Goal: Task Accomplishment & Management: Manage account settings

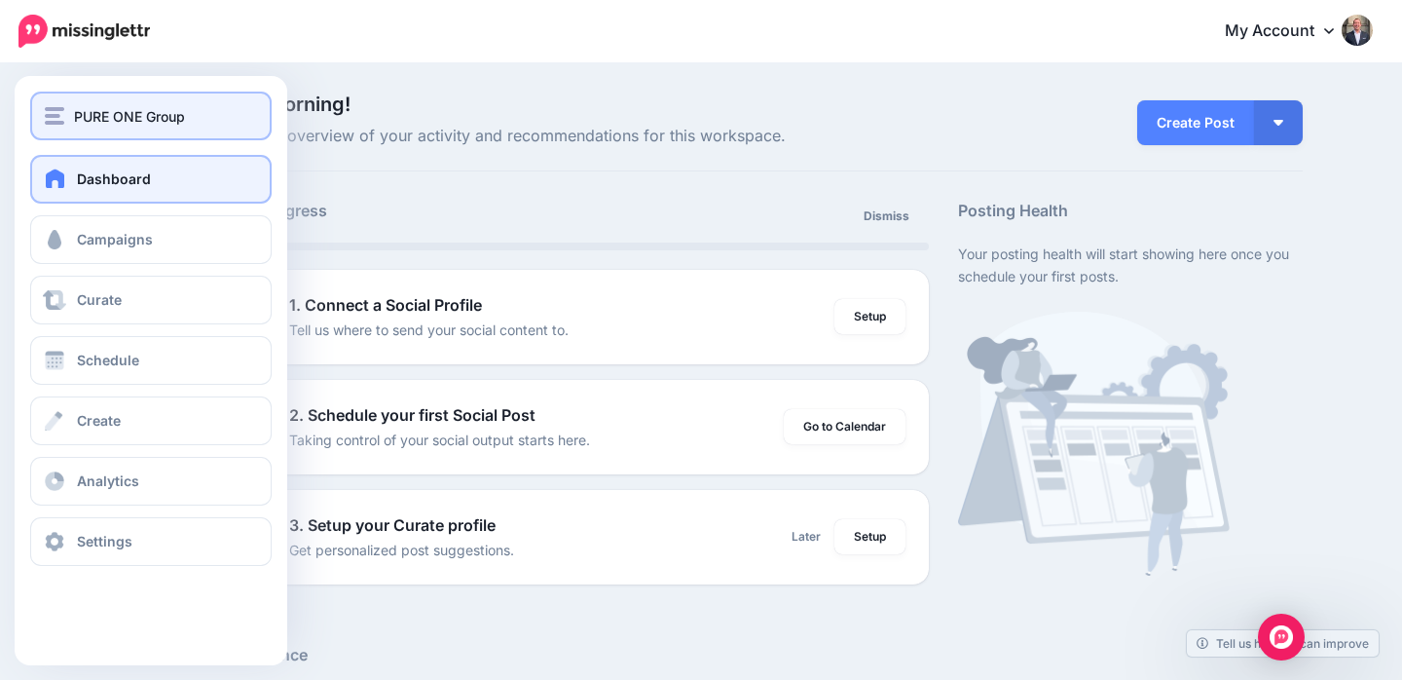
click at [69, 103] on button "PURE ONE Group" at bounding box center [151, 116] width 242 height 49
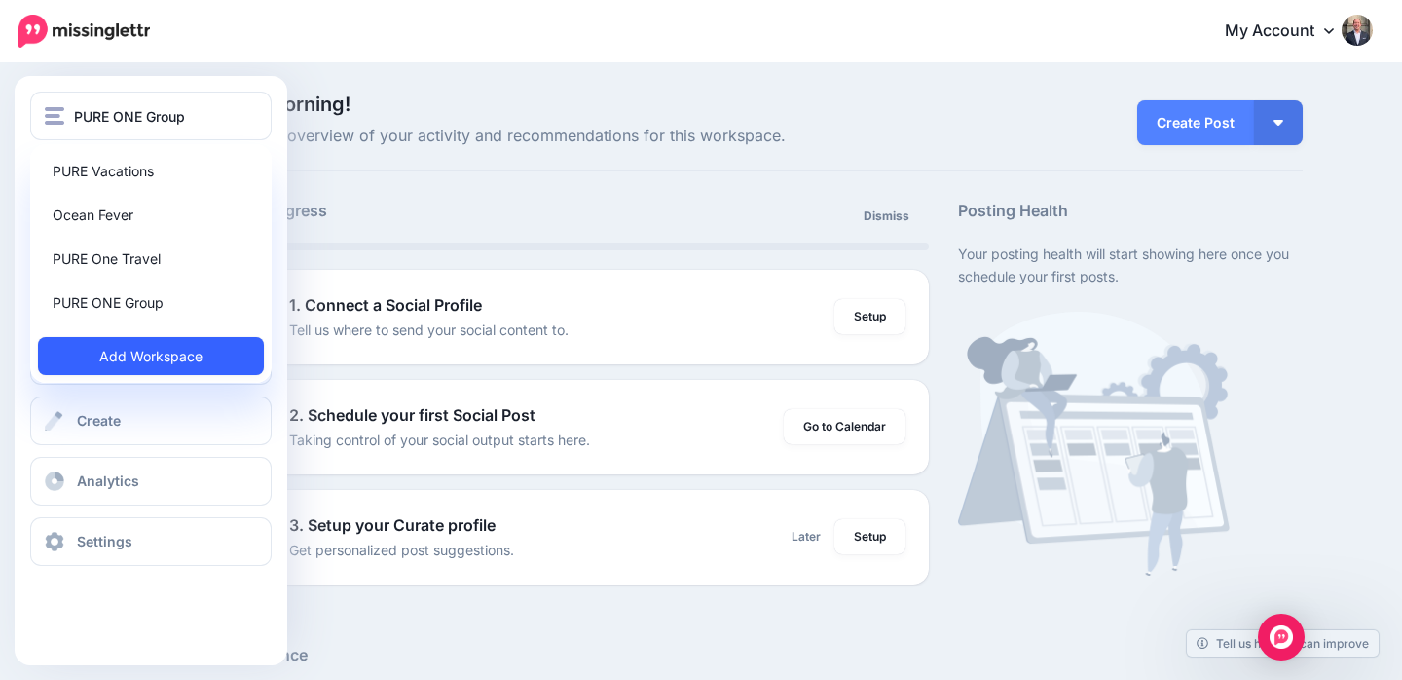
click at [161, 344] on link "Add Workspace" at bounding box center [151, 356] width 226 height 38
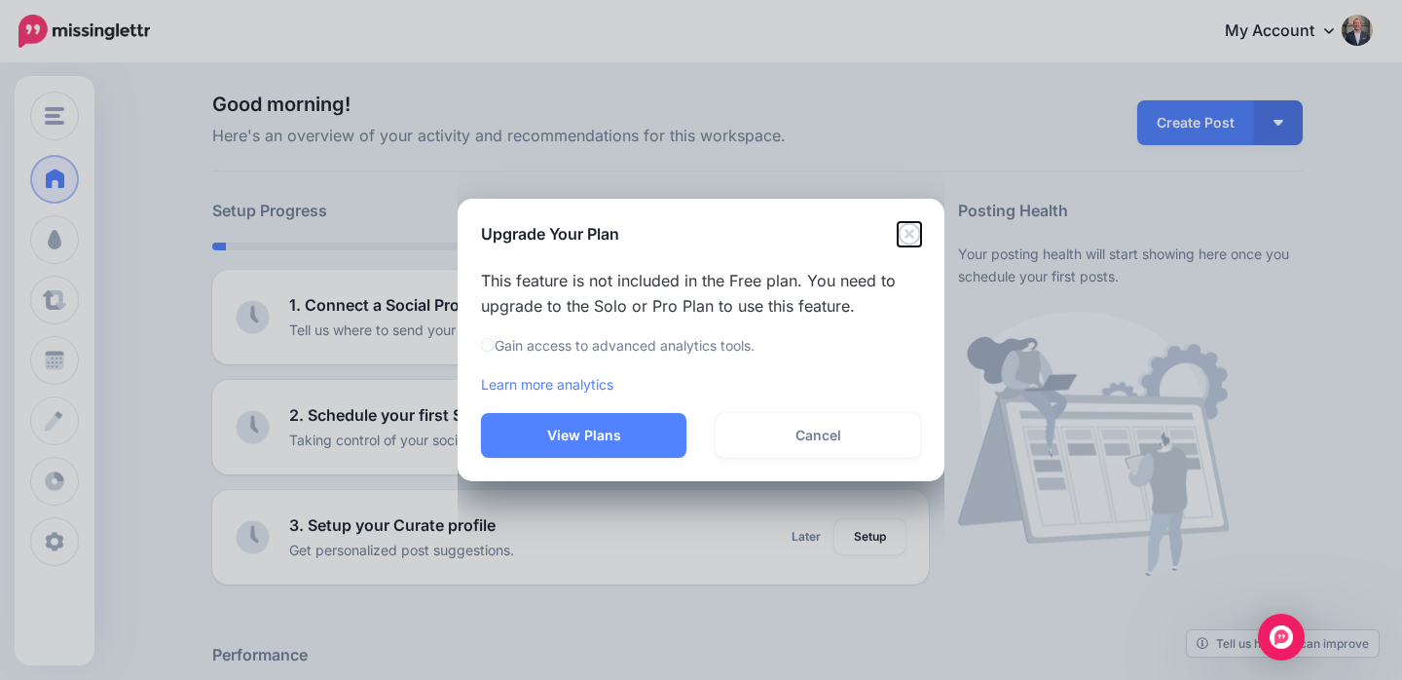
click at [905, 234] on icon "Close" at bounding box center [909, 233] width 23 height 23
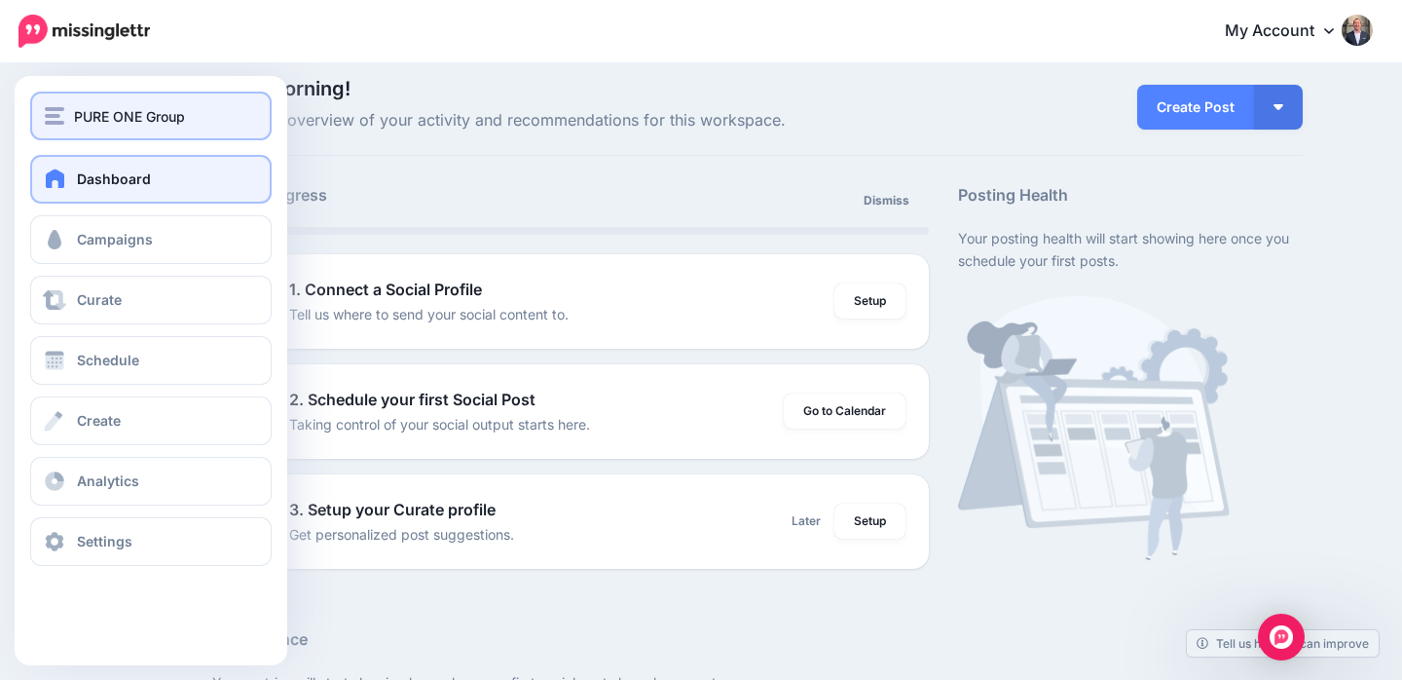
click at [82, 124] on span "PURE ONE Group" at bounding box center [129, 116] width 111 height 22
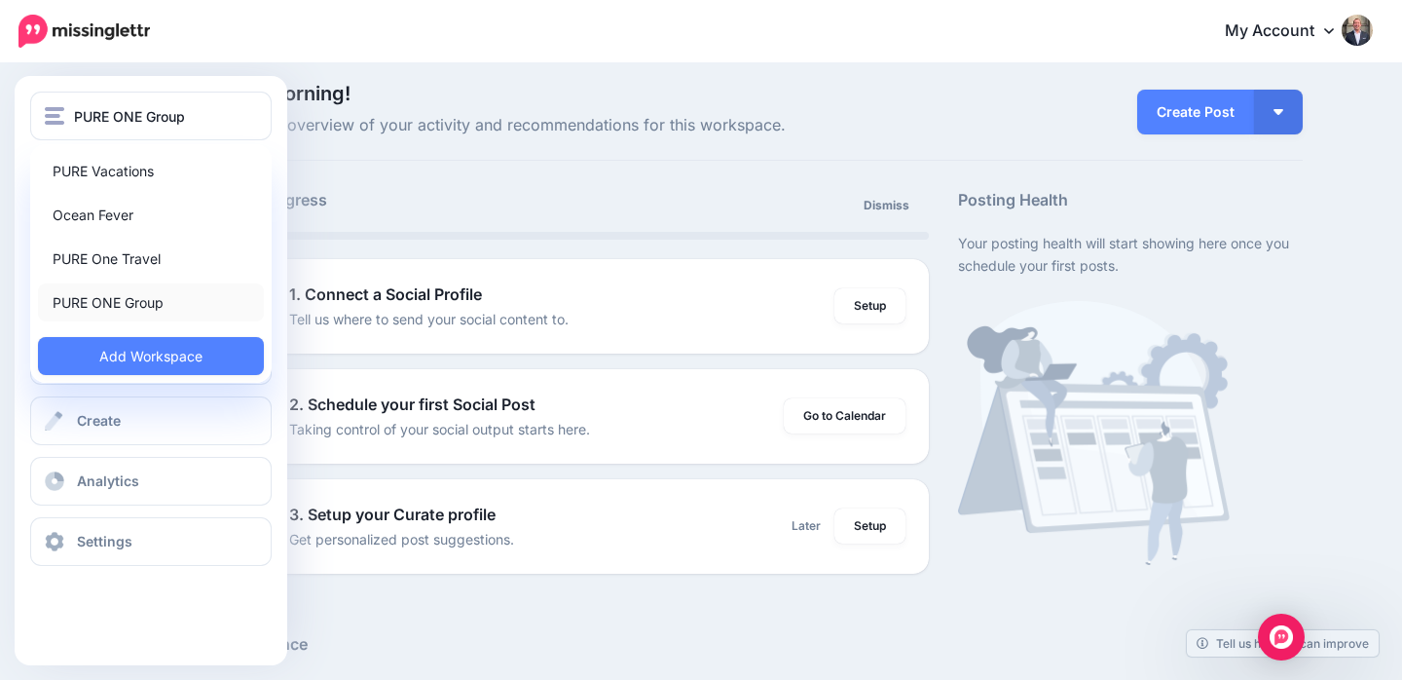
scroll to position [13, 0]
click at [124, 297] on link "PURE ONE Group" at bounding box center [151, 302] width 226 height 38
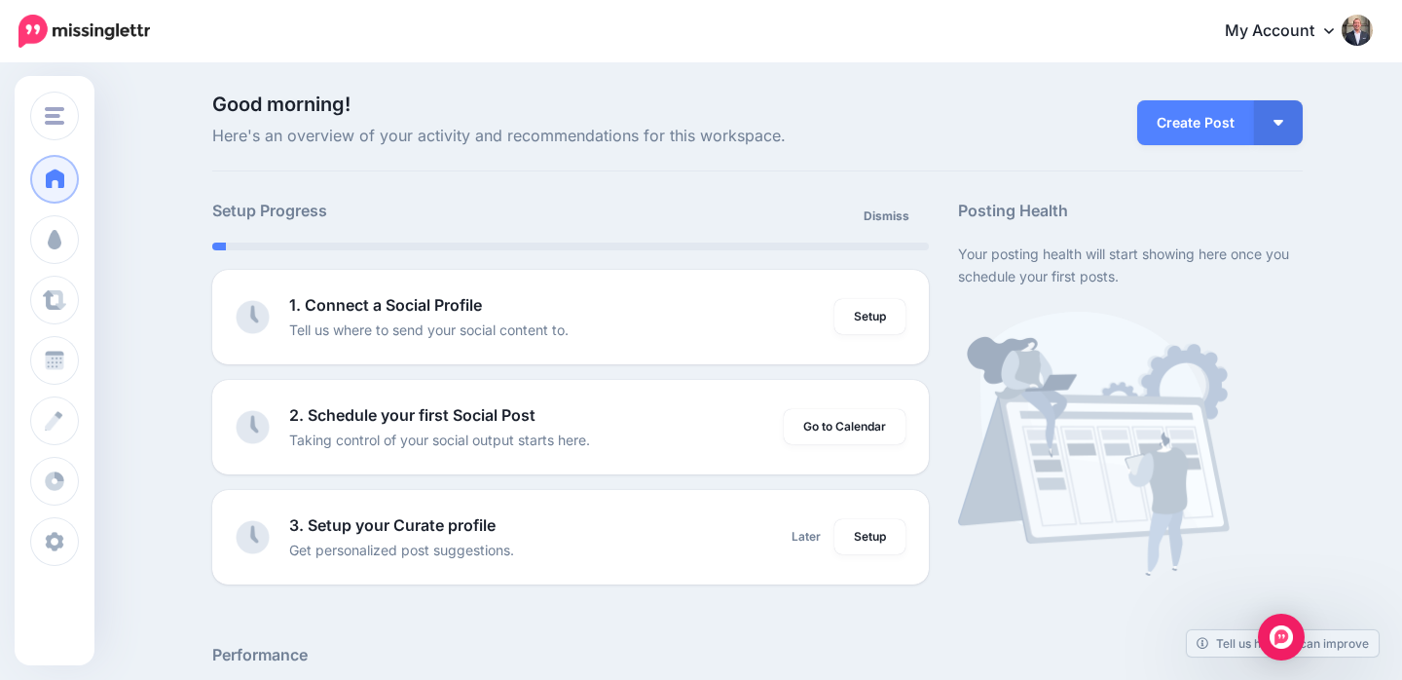
click at [1309, 26] on link "My Account" at bounding box center [1290, 32] width 168 height 48
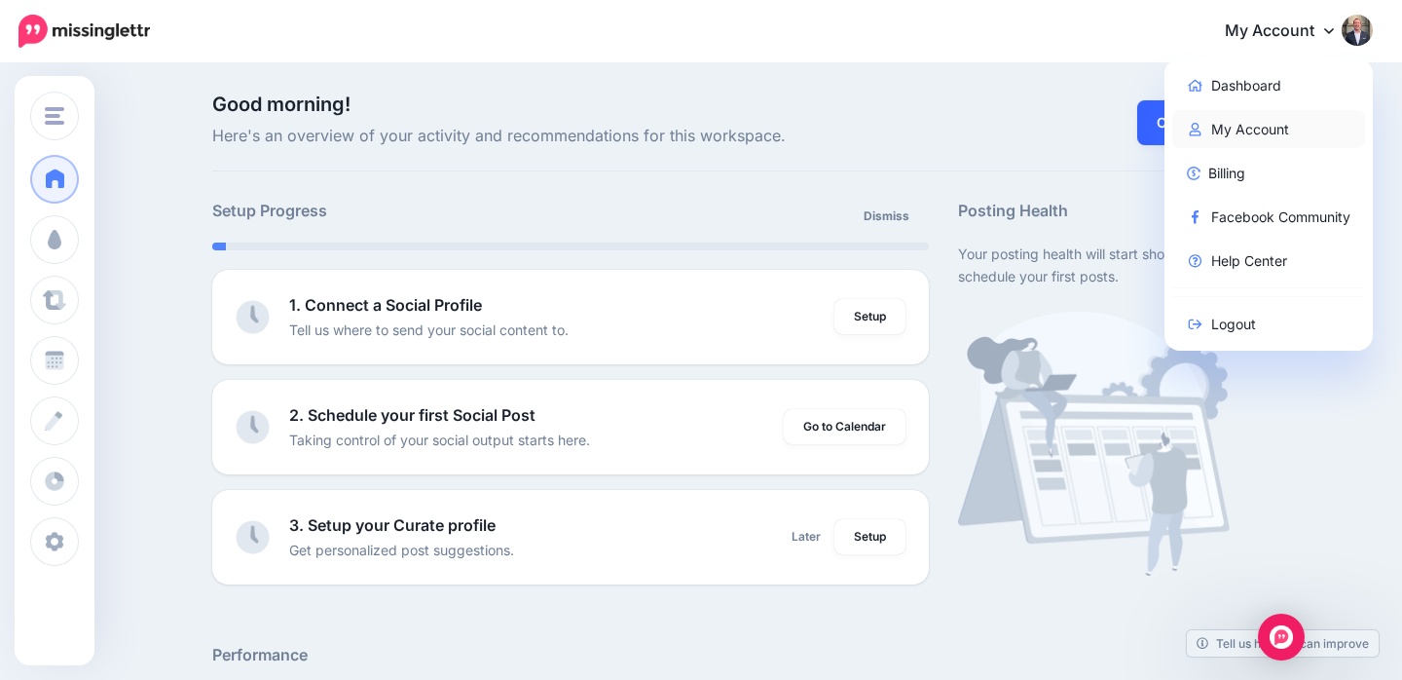
click at [1212, 128] on link "My Account" at bounding box center [1270, 129] width 194 height 38
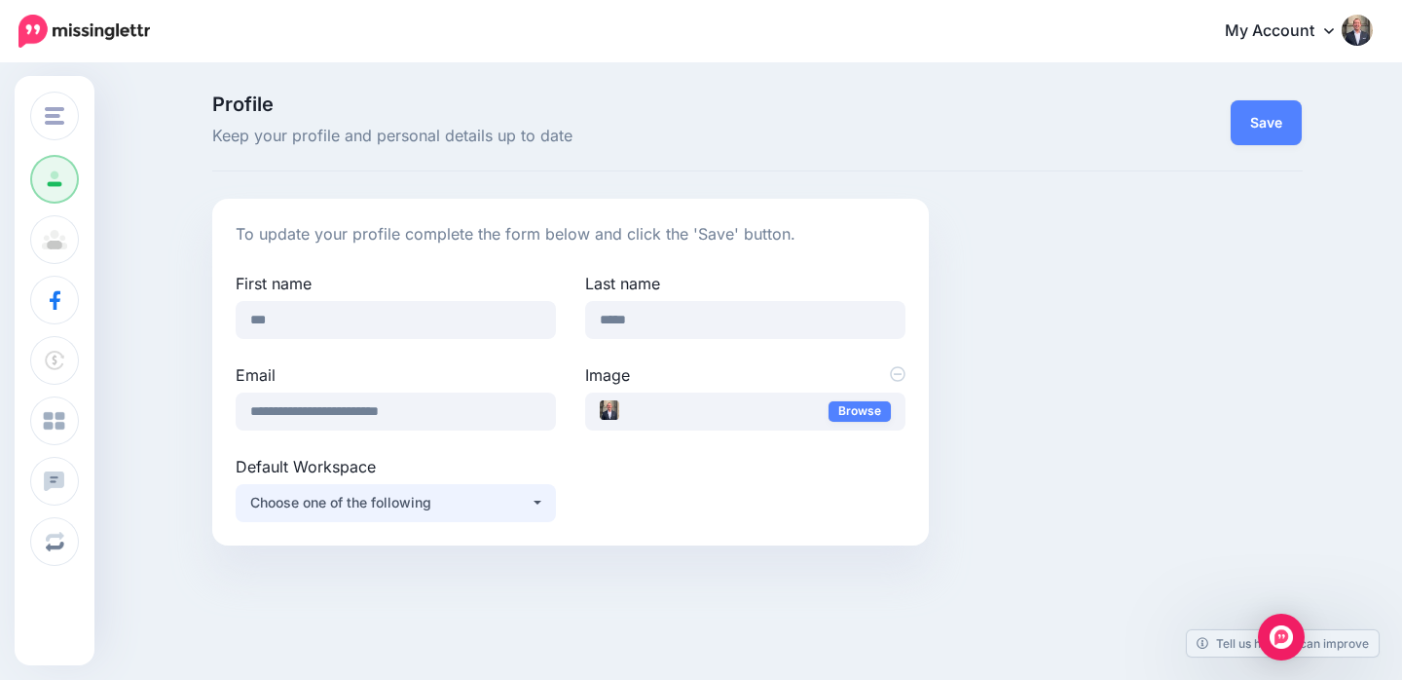
click at [532, 502] on button "Choose one of the following" at bounding box center [396, 503] width 320 height 38
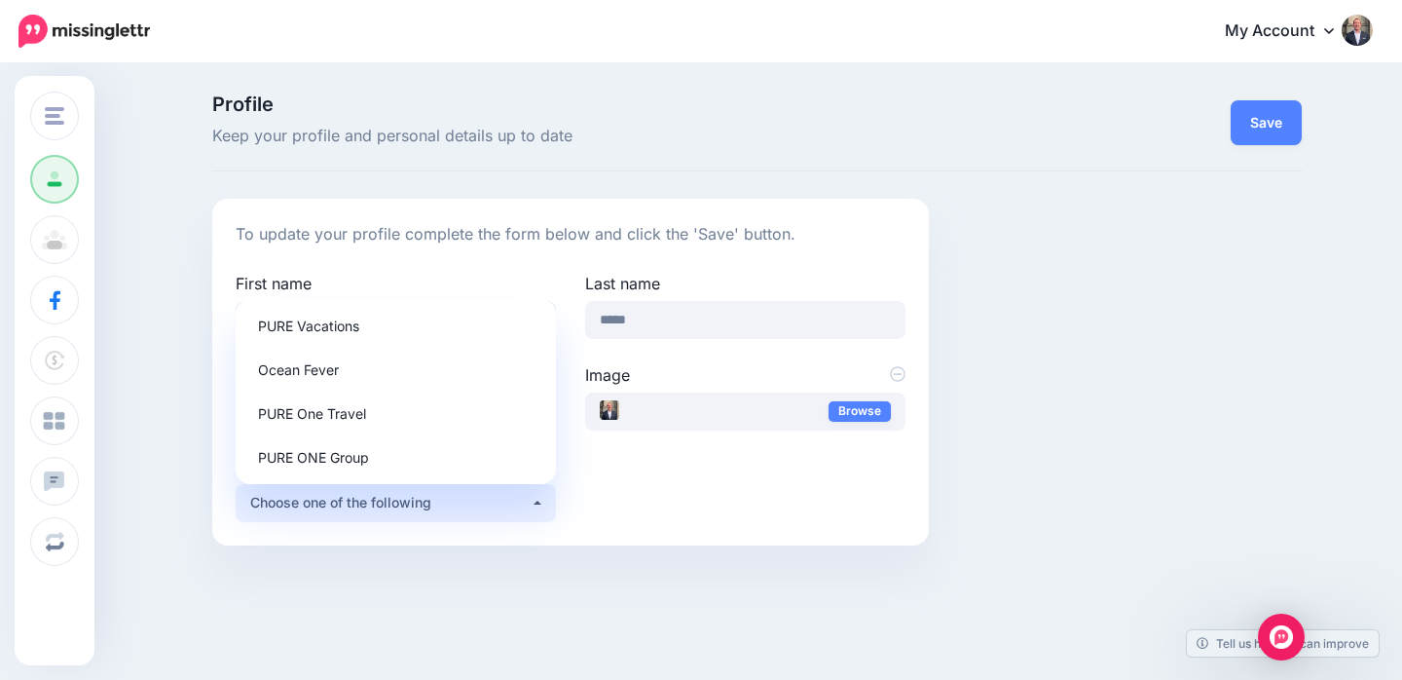
click at [981, 501] on div "**********" at bounding box center [758, 372] width 1120 height 347
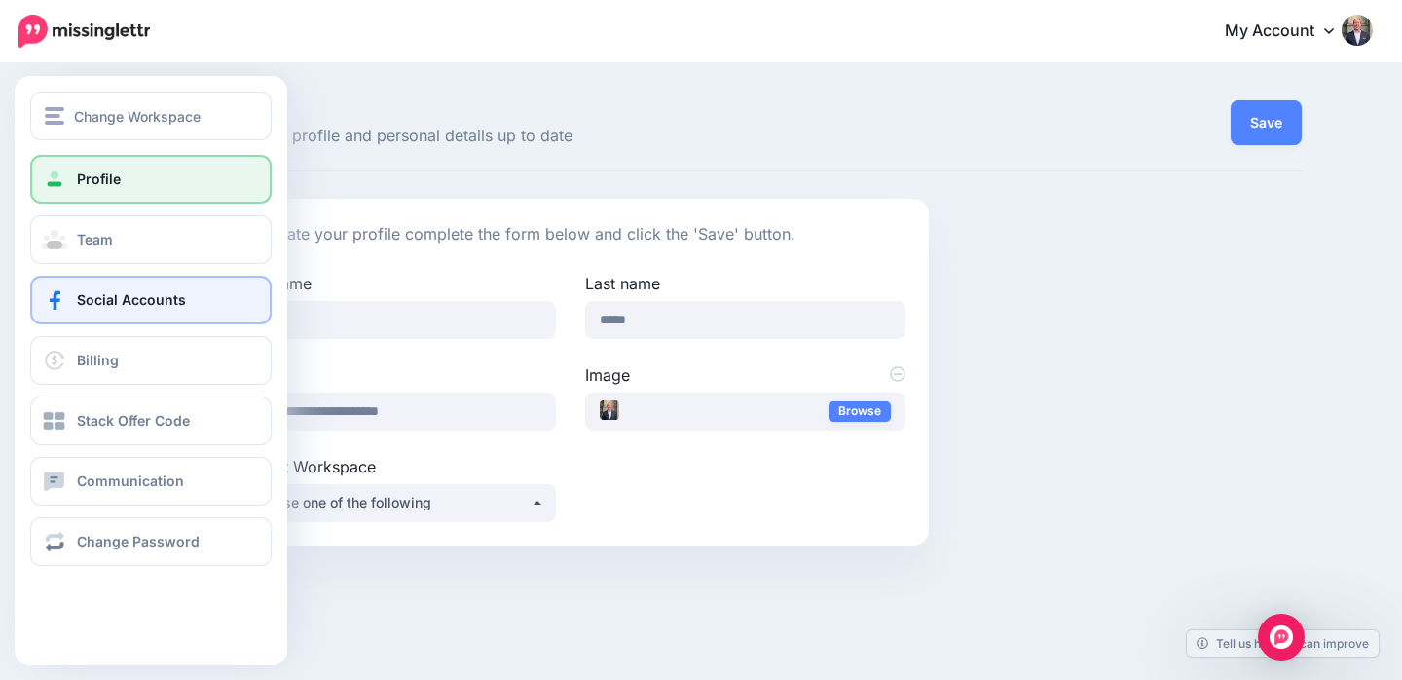
click at [92, 278] on link "Social Accounts" at bounding box center [151, 300] width 242 height 49
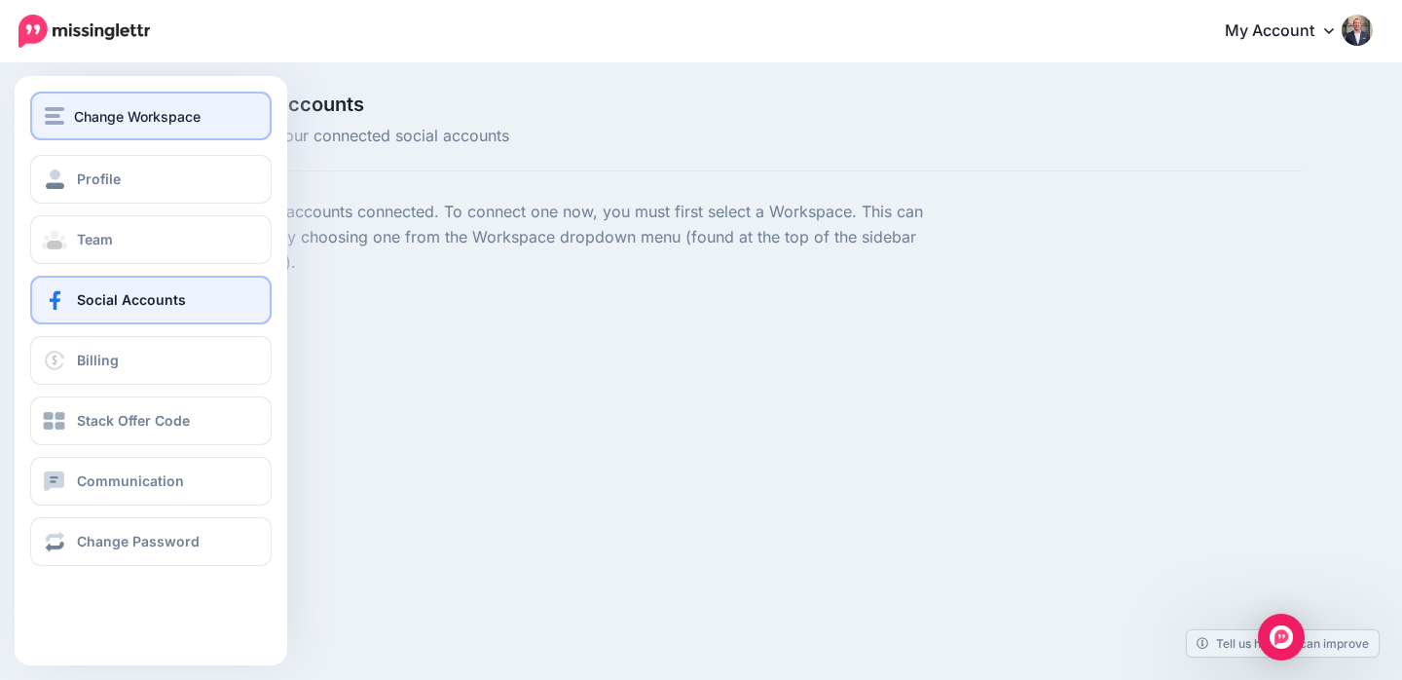
click at [59, 117] on img "button" at bounding box center [54, 116] width 19 height 18
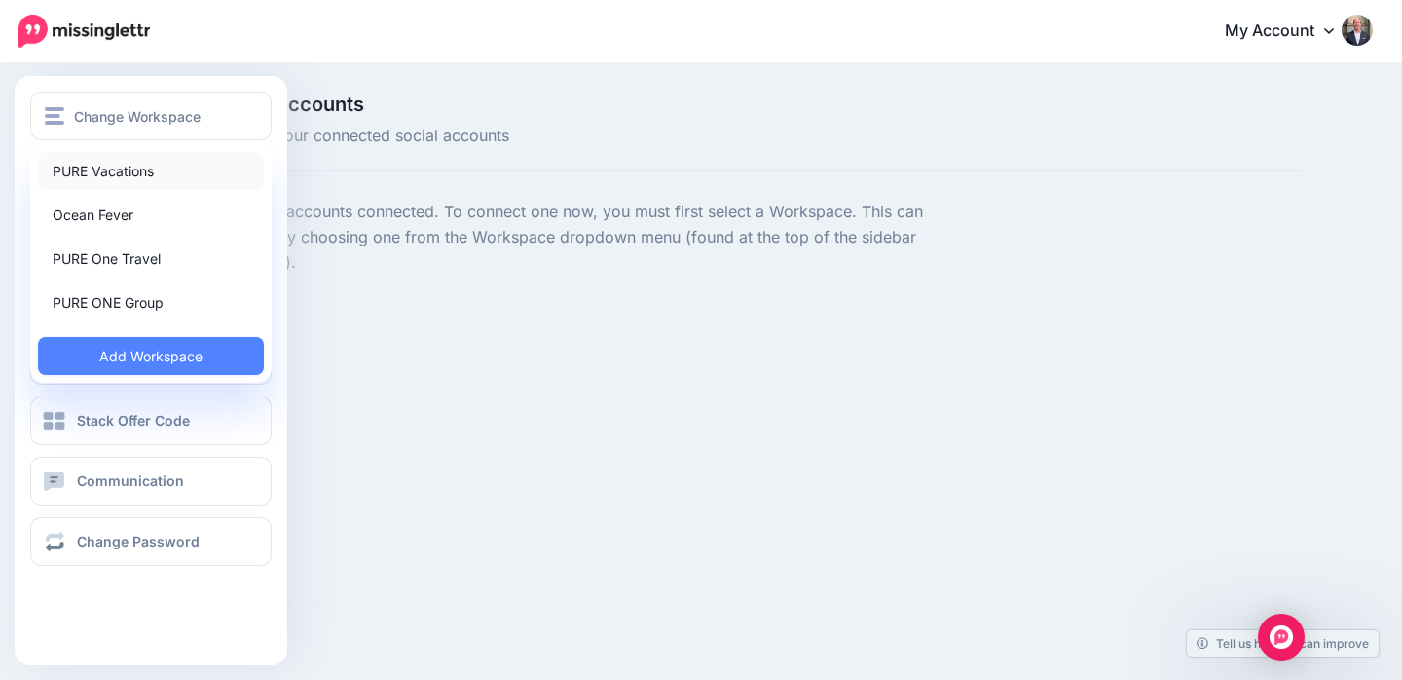
click at [113, 172] on link "PURE Vacations" at bounding box center [151, 171] width 226 height 38
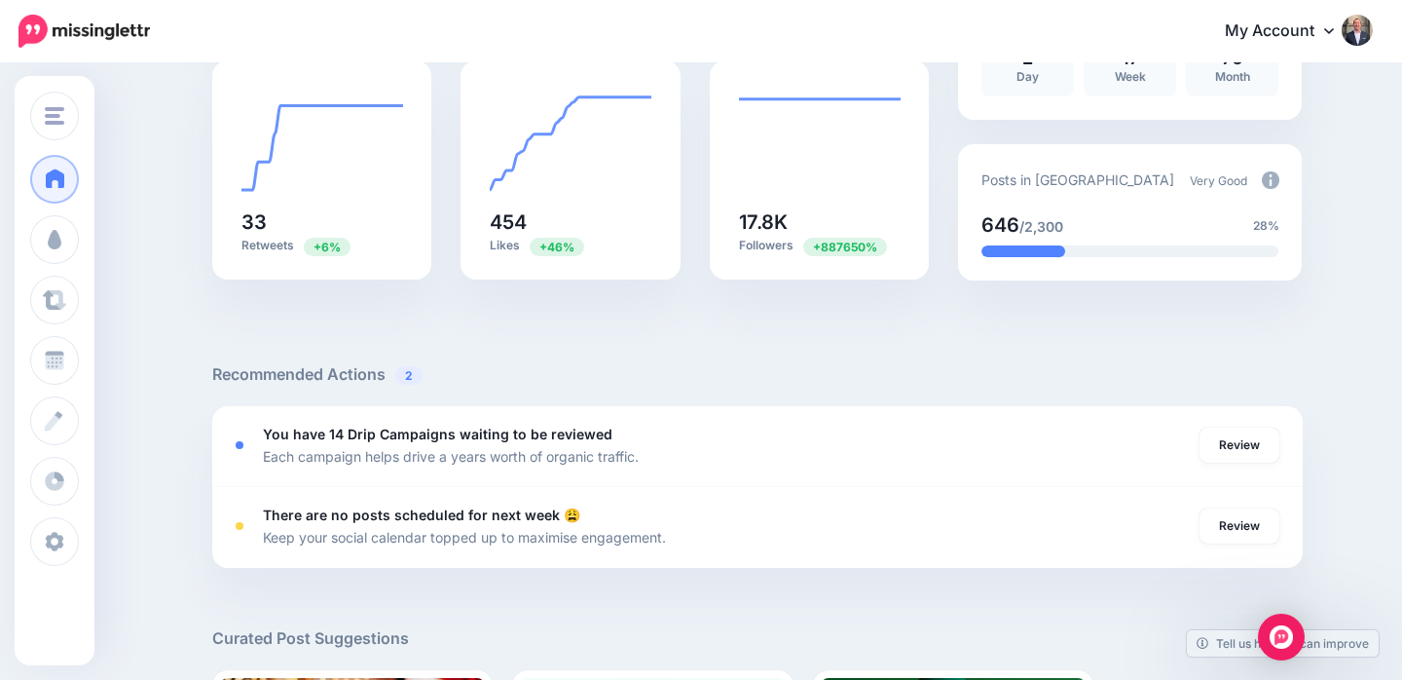
scroll to position [666, 0]
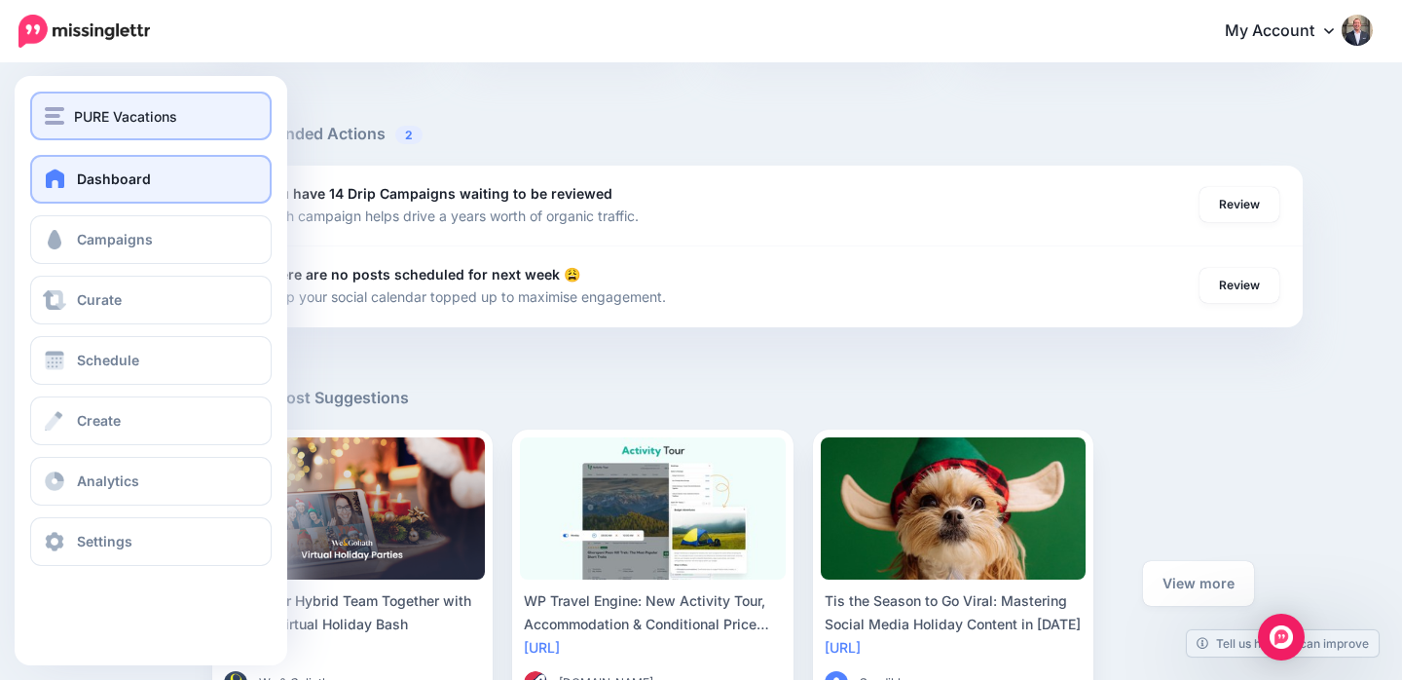
click at [118, 131] on button "PURE Vacations" at bounding box center [151, 116] width 242 height 49
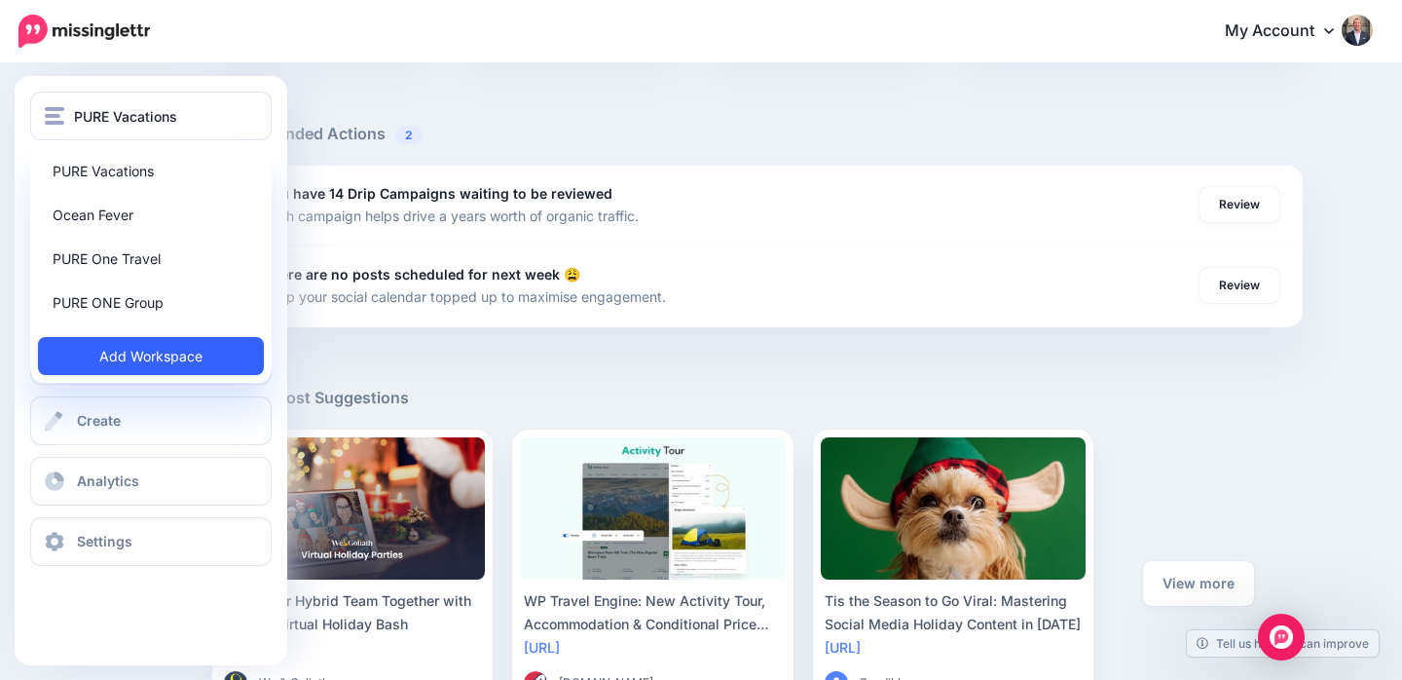
click at [148, 355] on link "Add Workspace" at bounding box center [151, 356] width 226 height 38
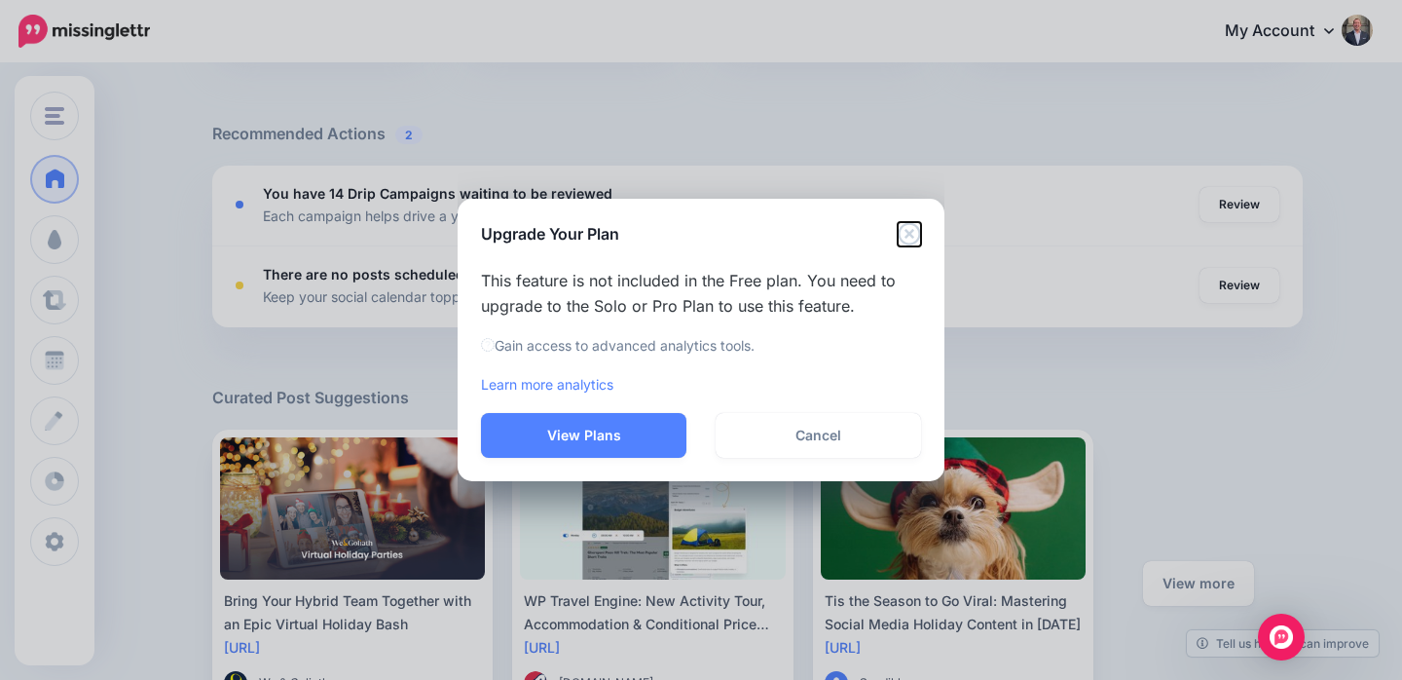
click at [904, 230] on icon "Close" at bounding box center [909, 233] width 23 height 23
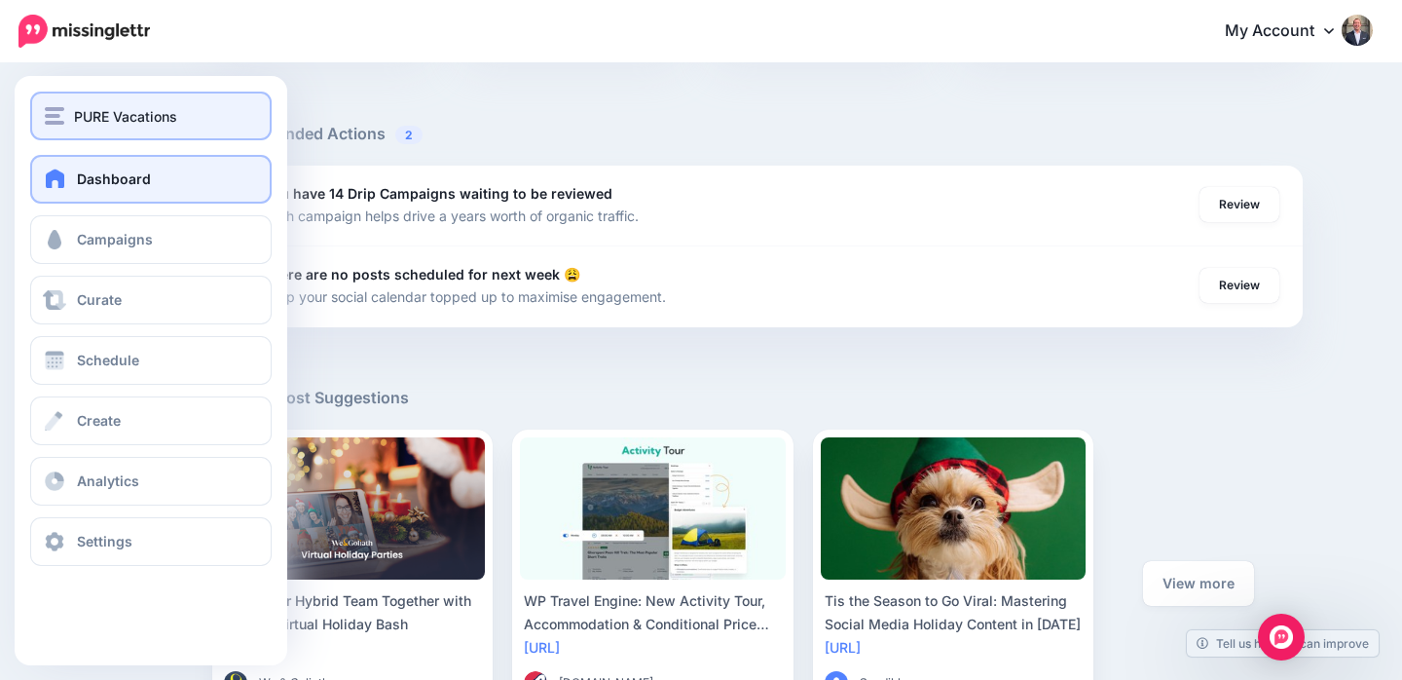
click at [39, 113] on button "PURE Vacations" at bounding box center [151, 116] width 242 height 49
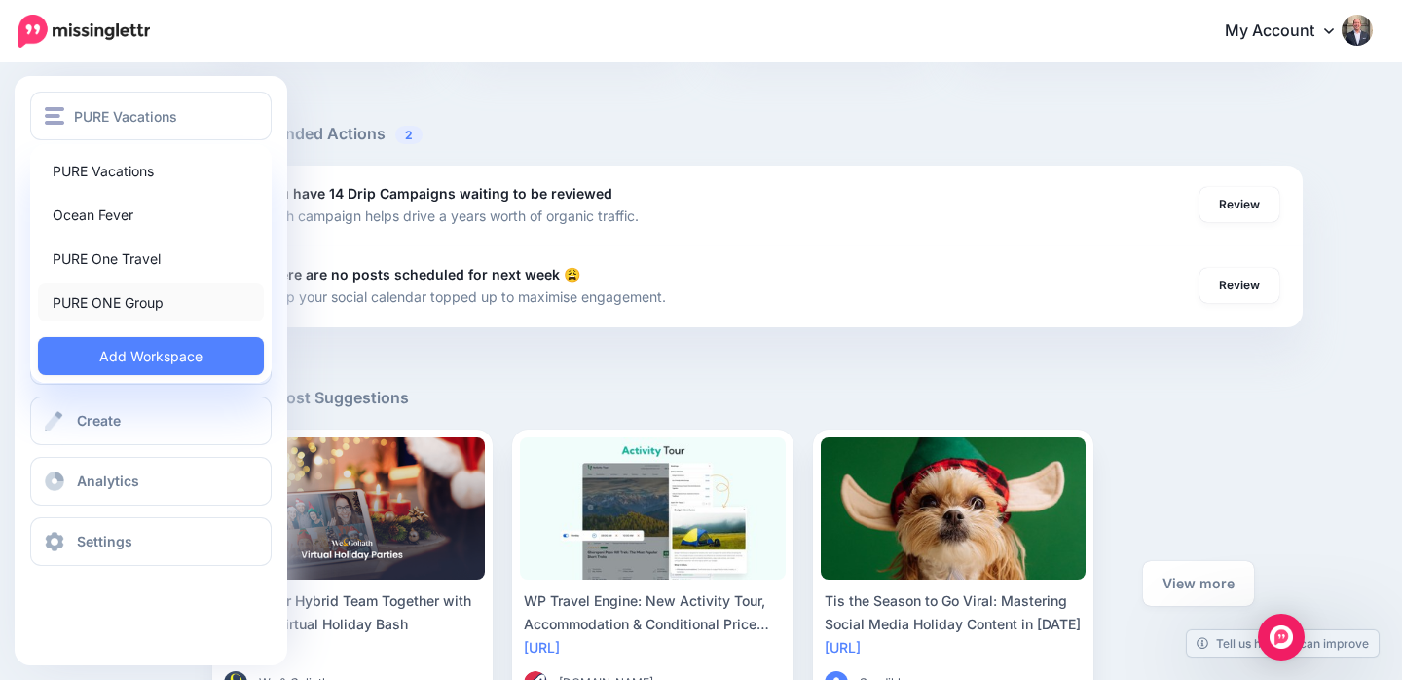
click at [135, 294] on link "PURE ONE Group" at bounding box center [151, 302] width 226 height 38
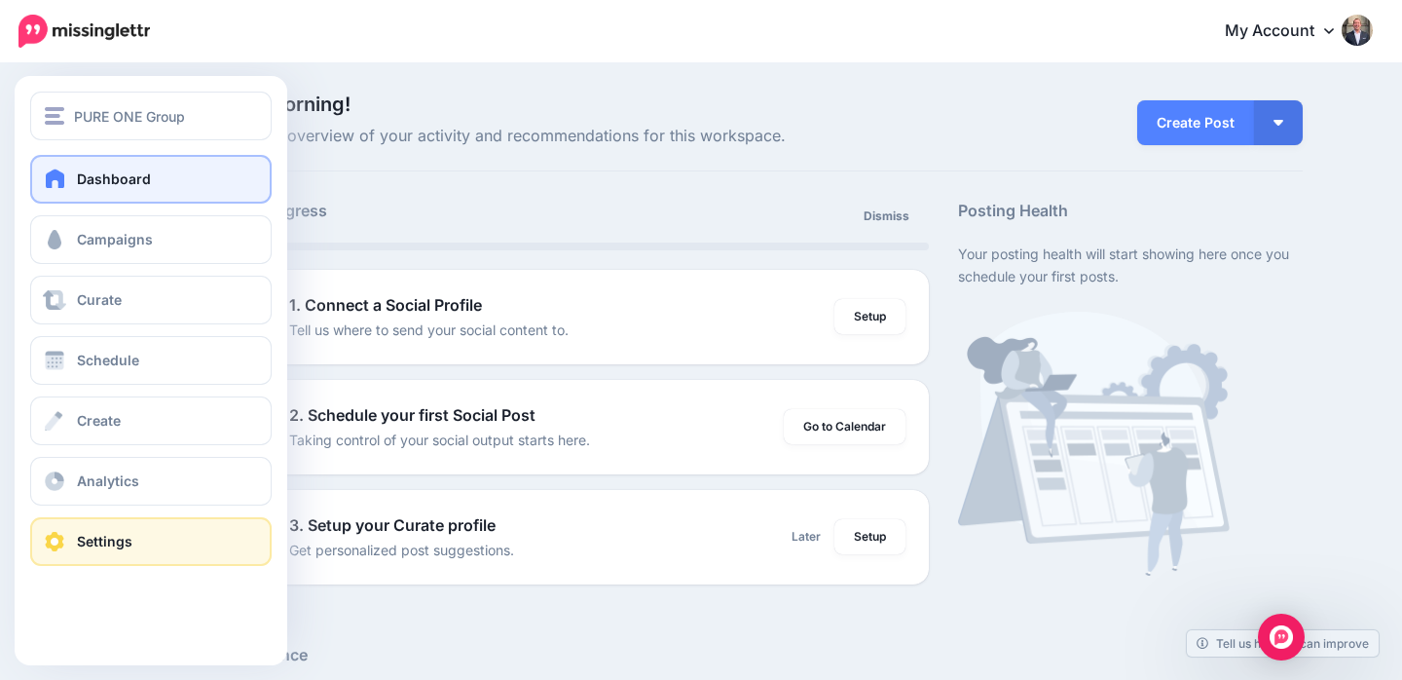
click at [114, 530] on link "Settings" at bounding box center [151, 541] width 242 height 49
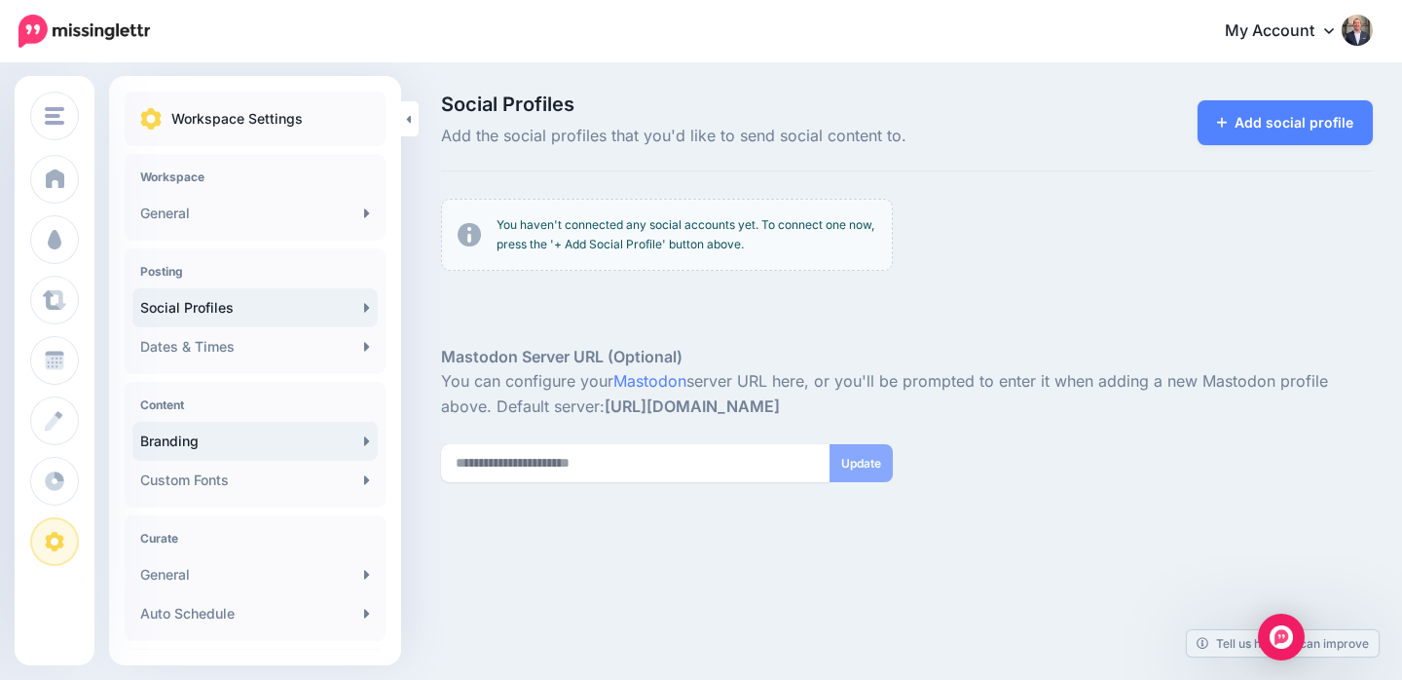
click at [256, 435] on link "Branding" at bounding box center [254, 441] width 245 height 39
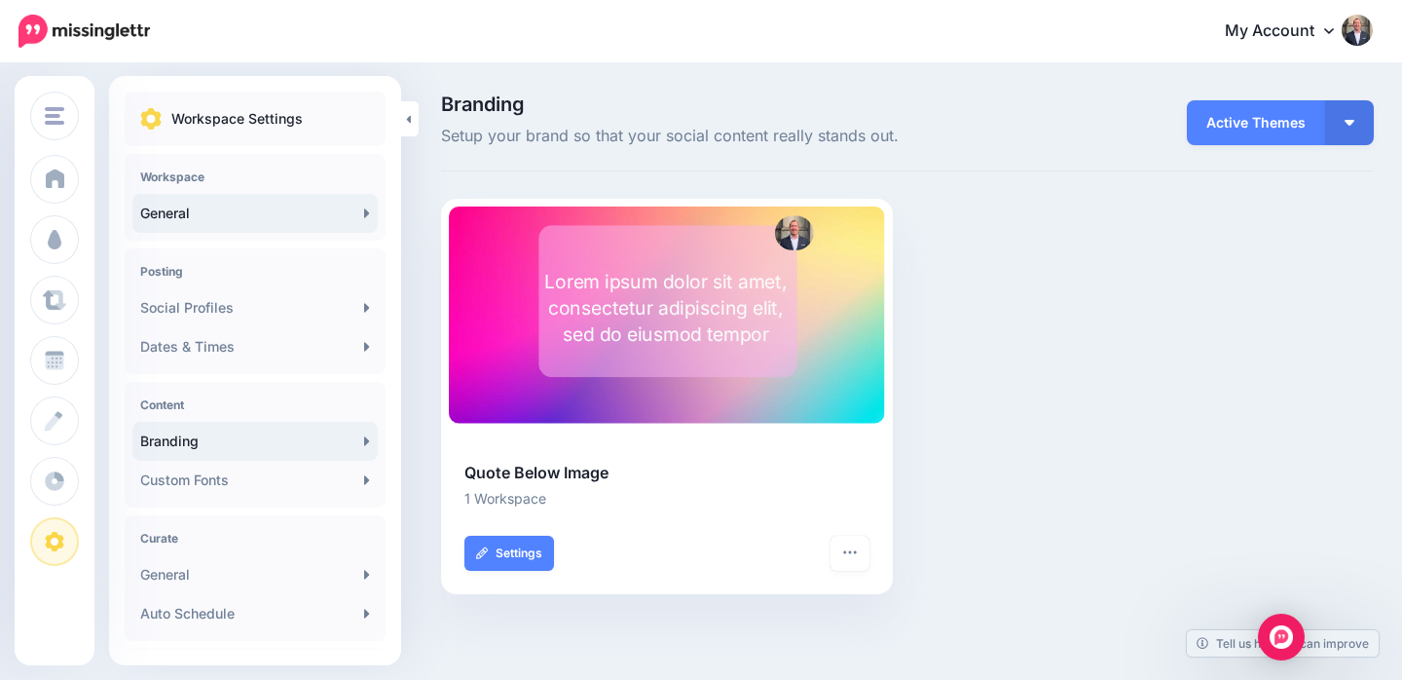
click at [289, 208] on link "General" at bounding box center [254, 213] width 245 height 39
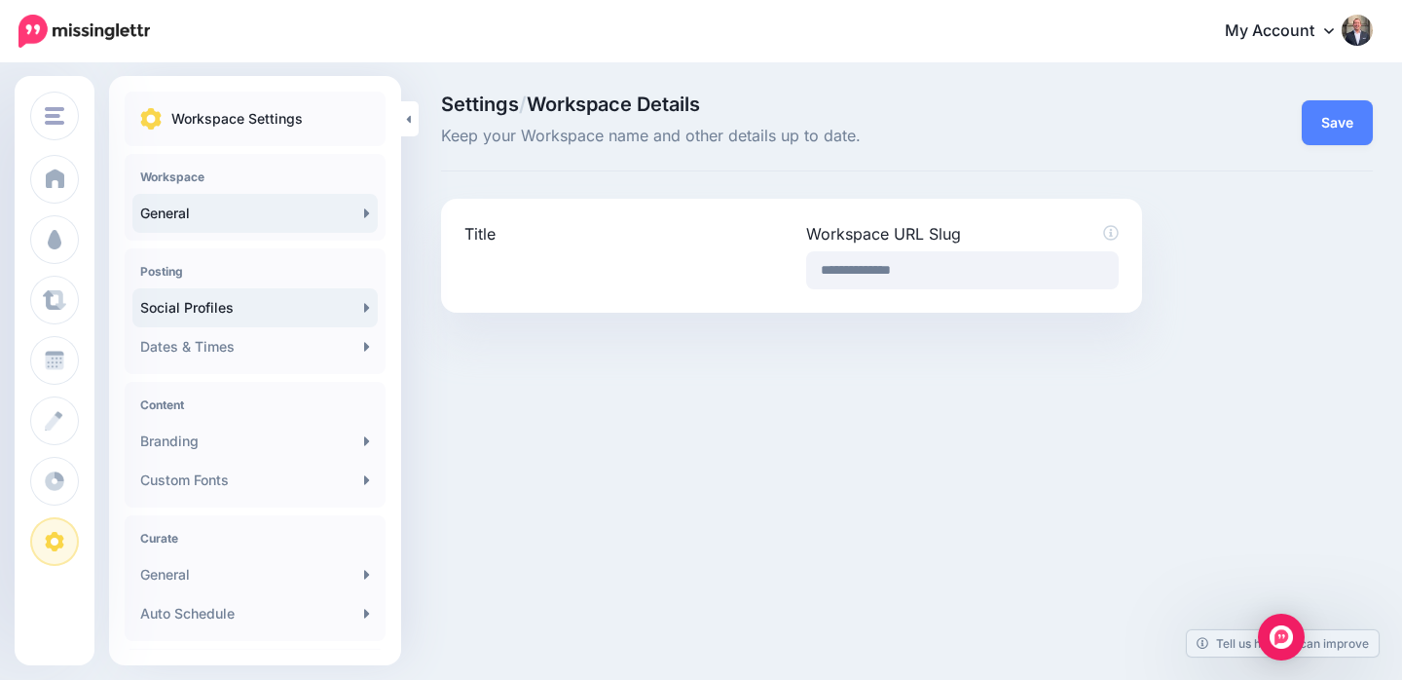
click at [339, 299] on link "Social Profiles" at bounding box center [254, 307] width 245 height 39
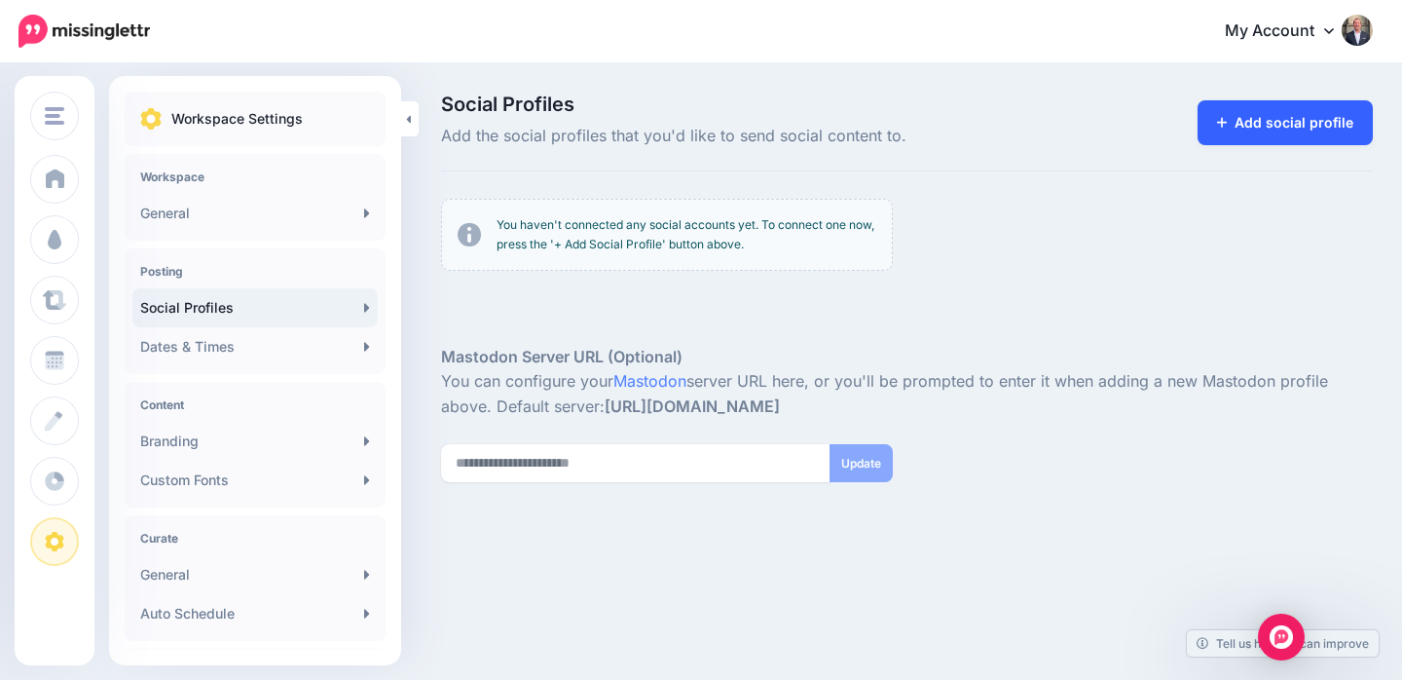
click at [1305, 114] on link "Add social profile" at bounding box center [1286, 122] width 176 height 45
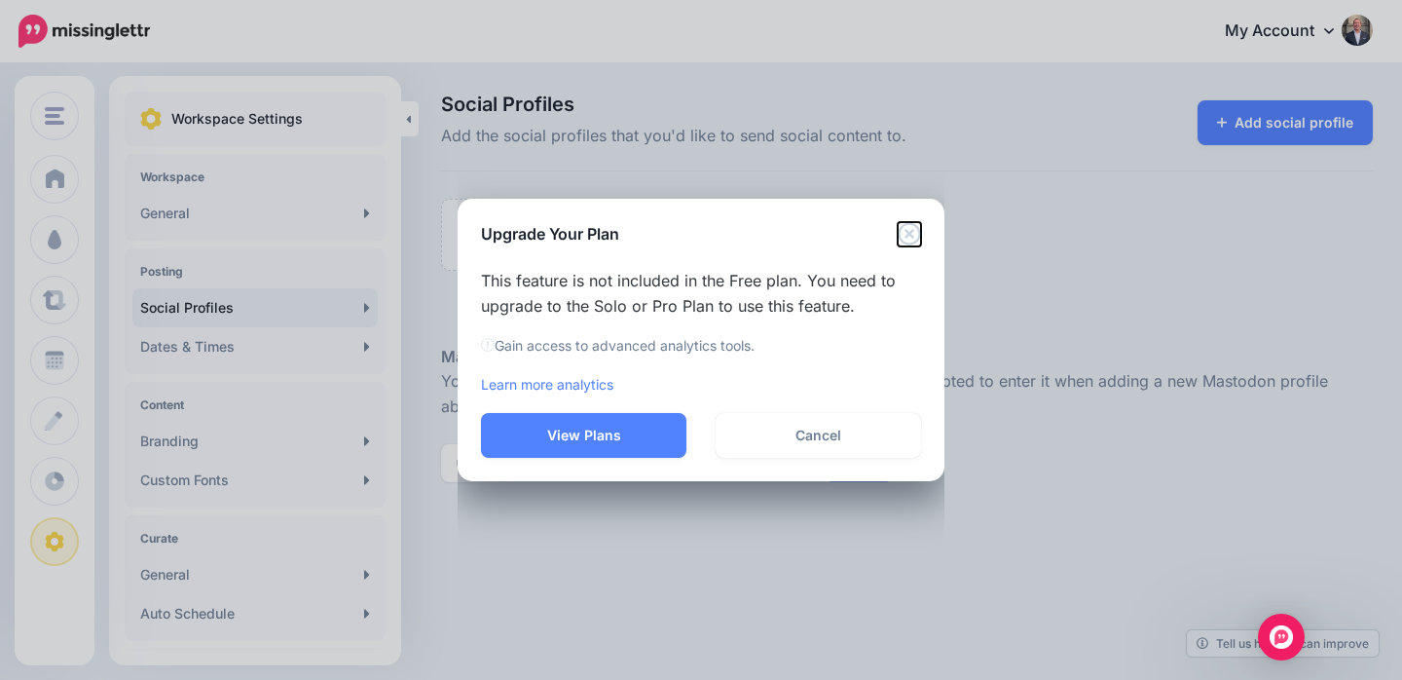
click at [912, 240] on icon "Close" at bounding box center [909, 233] width 23 height 23
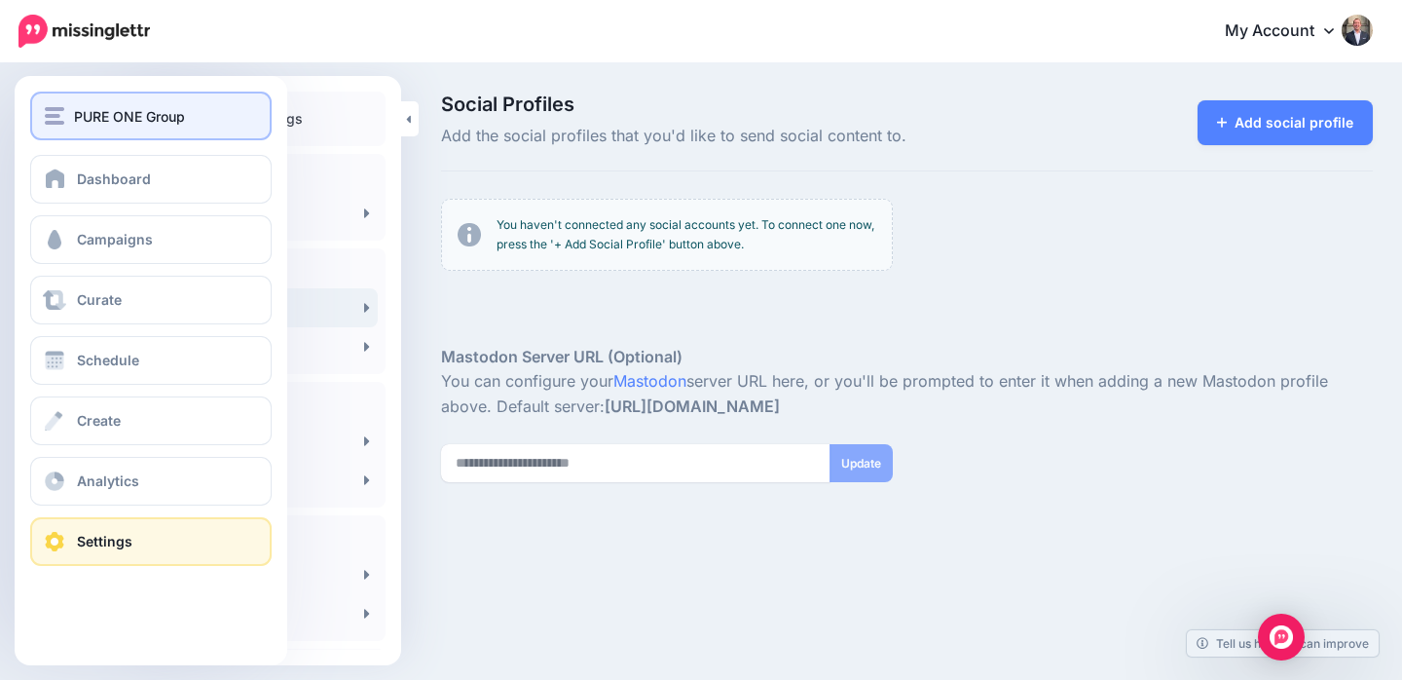
click at [123, 124] on span "PURE ONE Group" at bounding box center [129, 116] width 111 height 22
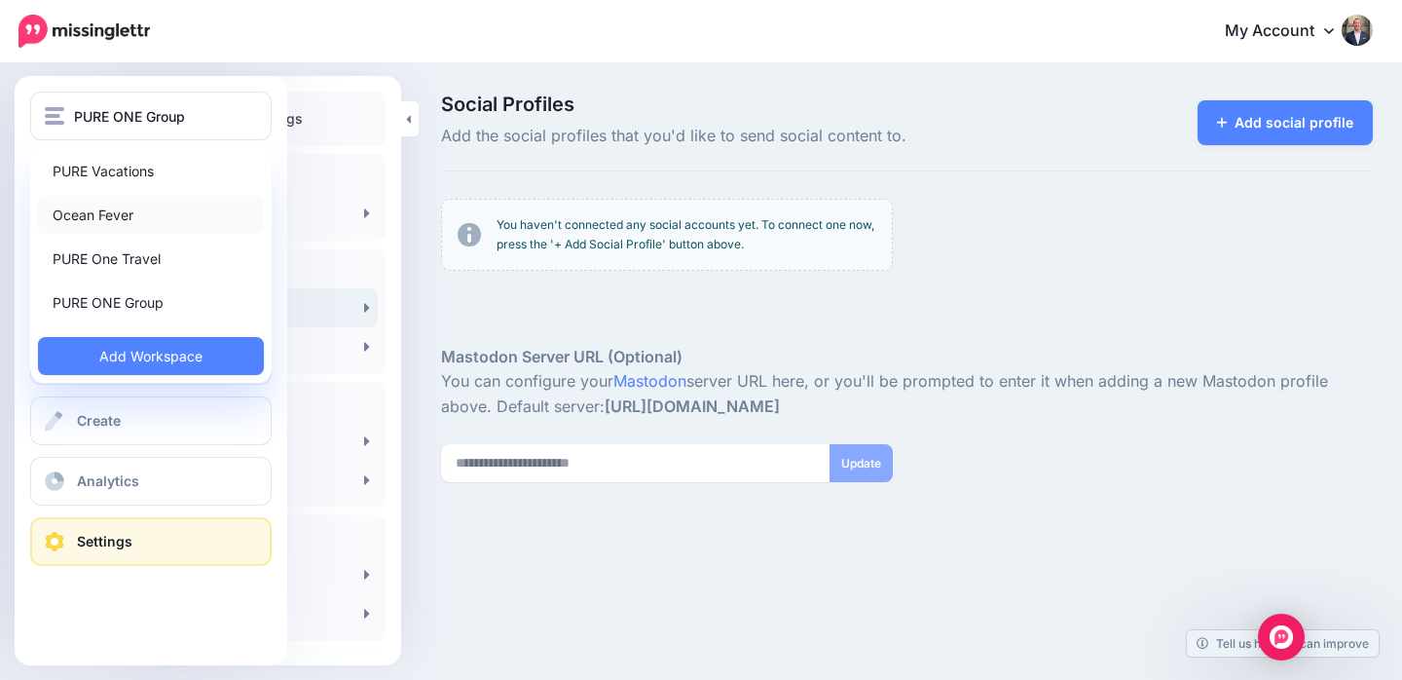
click at [120, 208] on link "Ocean Fever" at bounding box center [151, 215] width 226 height 38
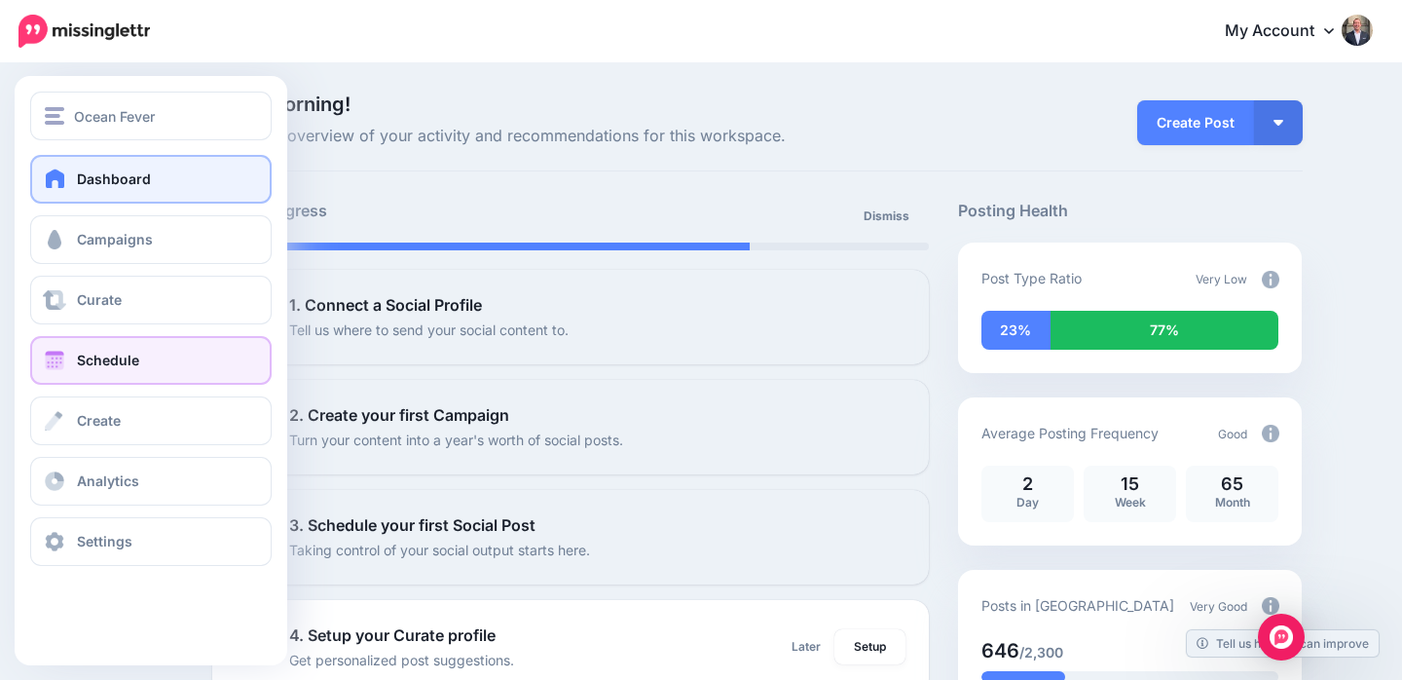
click at [109, 360] on span "Schedule" at bounding box center [108, 360] width 62 height 17
